Goal: Task Accomplishment & Management: Use online tool/utility

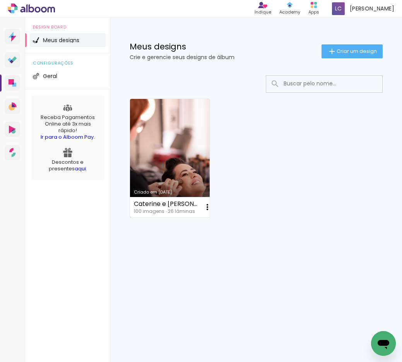
click at [149, 148] on link "Criado em [DATE]" at bounding box center [170, 158] width 80 height 119
